Goal: Transaction & Acquisition: Register for event/course

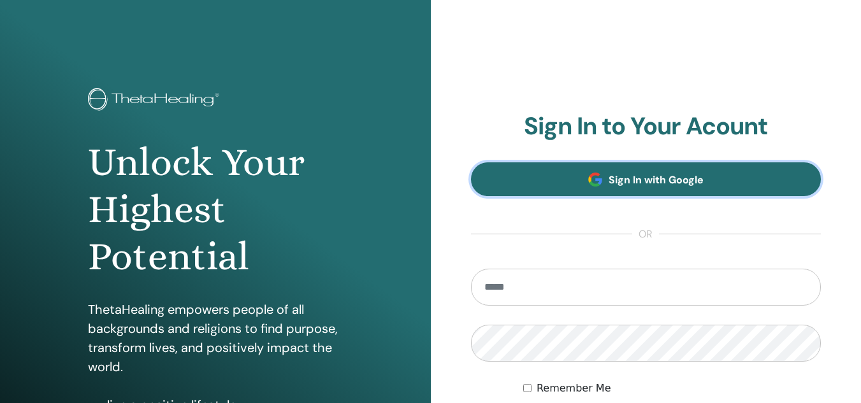
click at [600, 167] on link "Sign In with Google" at bounding box center [646, 180] width 351 height 34
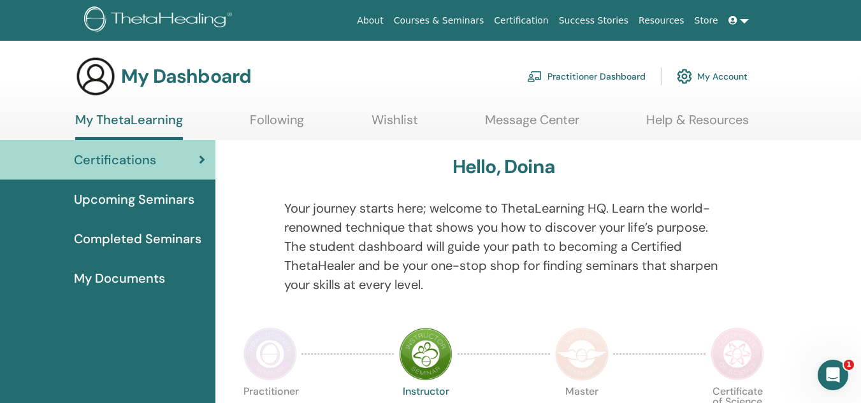
click at [172, 209] on link "Upcoming Seminars" at bounding box center [107, 200] width 215 height 40
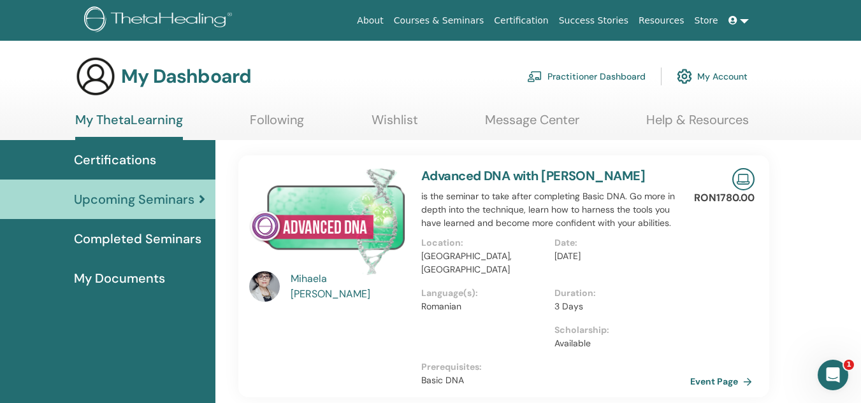
click at [694, 372] on link "Event Page" at bounding box center [723, 381] width 67 height 19
